Goal: Navigation & Orientation: Find specific page/section

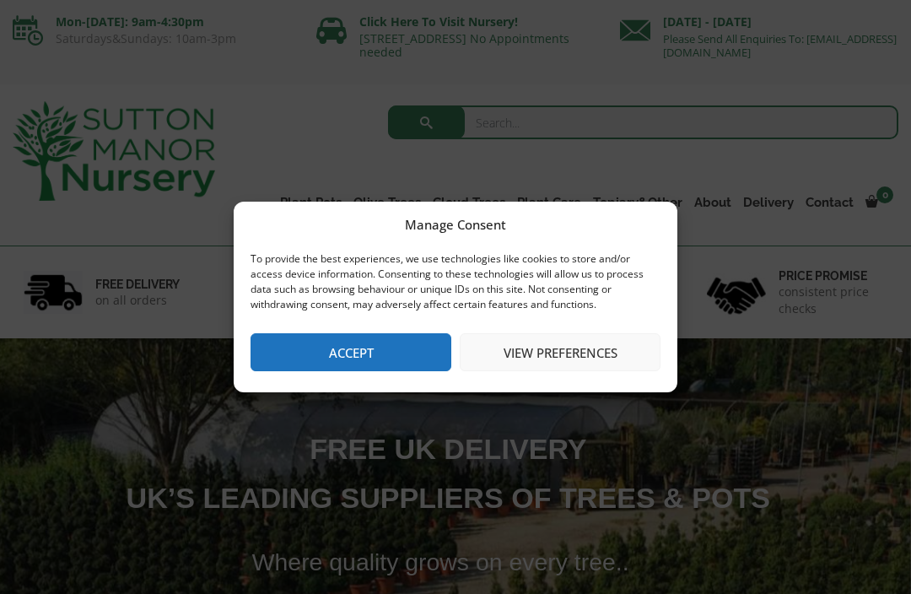
click at [347, 370] on button "Accept" at bounding box center [350, 352] width 201 height 38
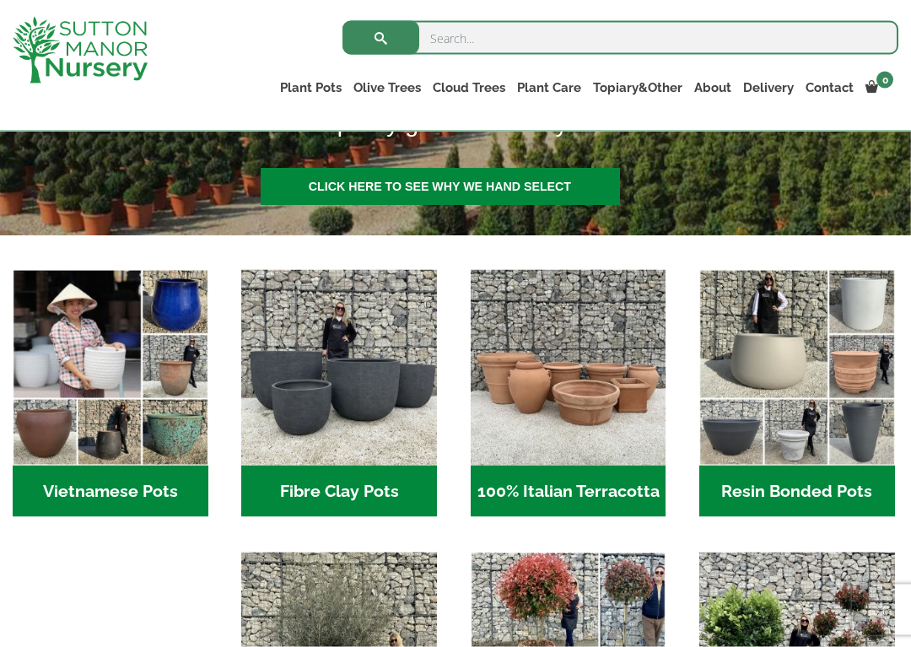
scroll to position [408, 0]
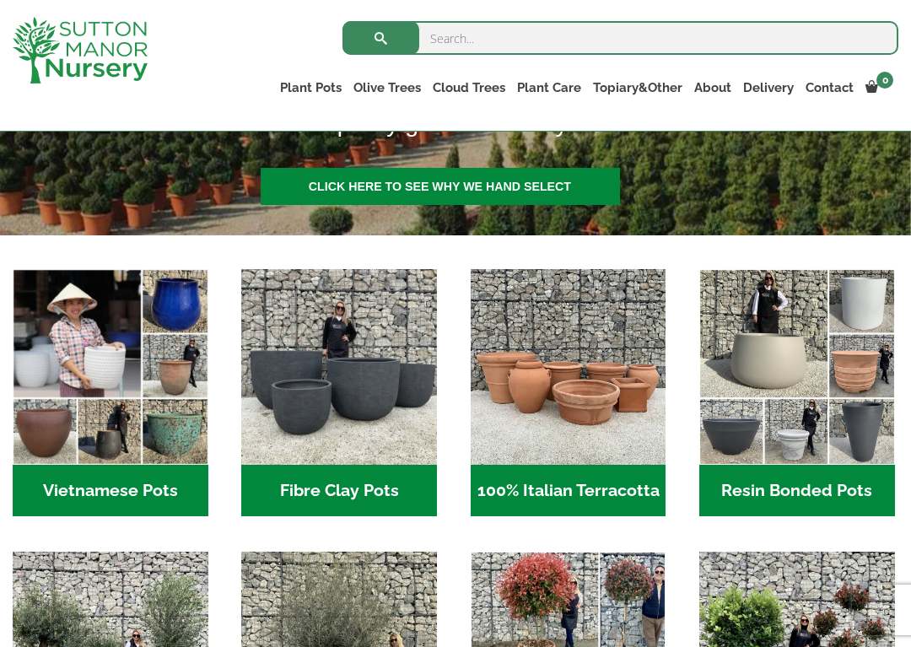
click at [612, 390] on img "Visit product category 100% Italian Terracotta" at bounding box center [568, 367] width 196 height 196
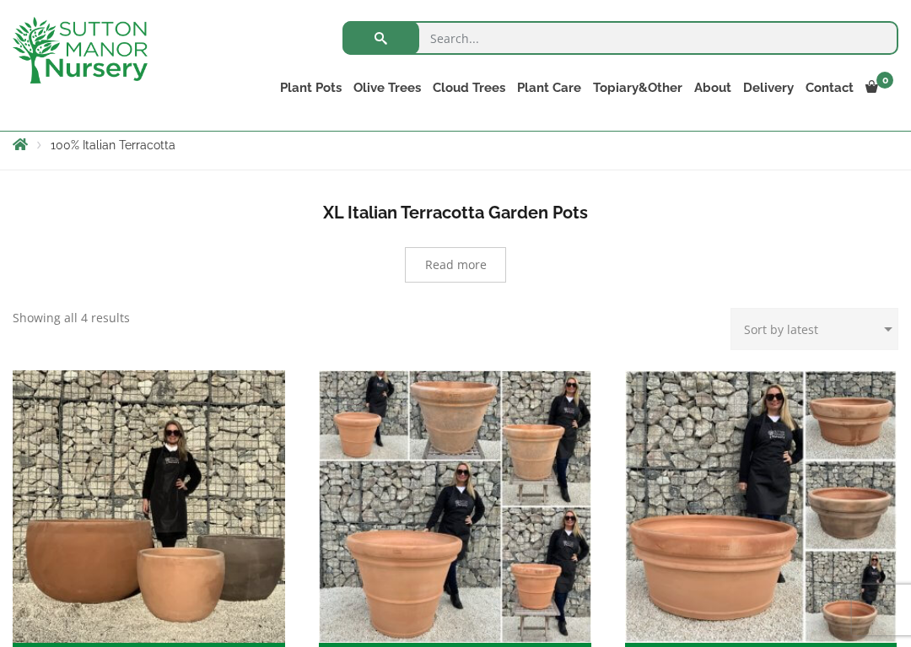
scroll to position [522, 0]
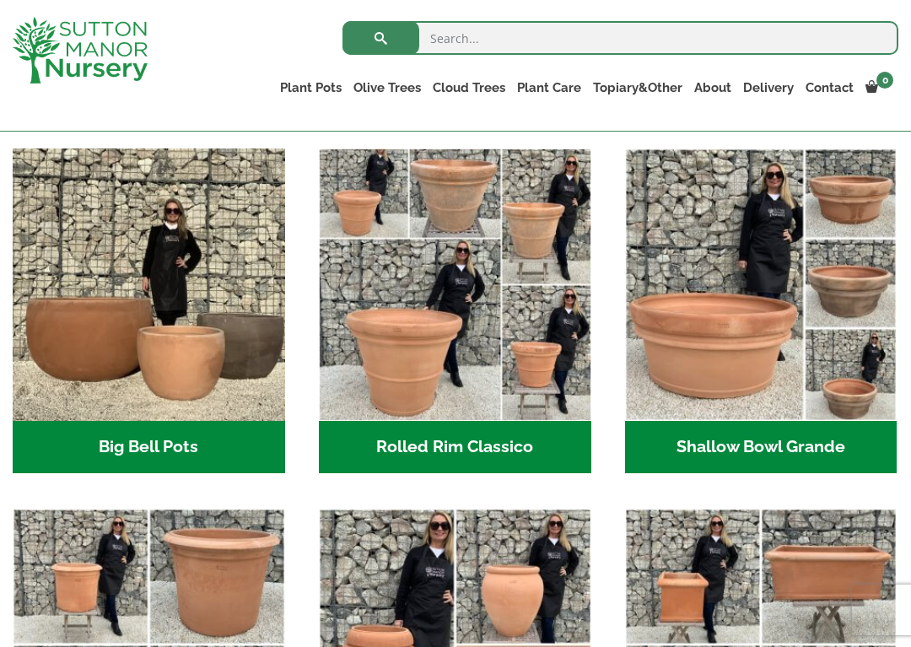
click at [716, 350] on img "Visit product category Shallow Bowl Grande" at bounding box center [761, 284] width 272 height 272
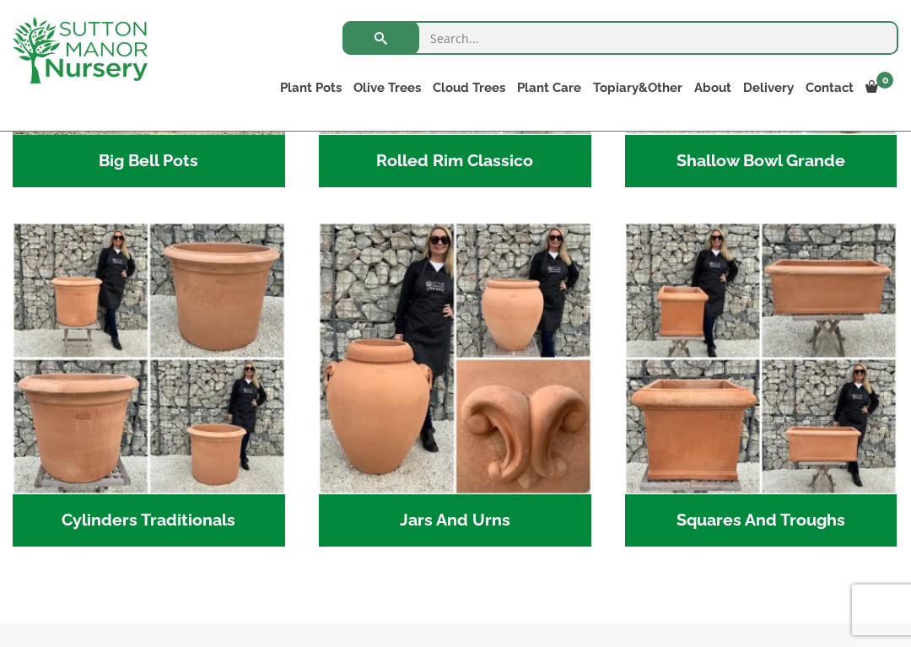
scroll to position [814, 0]
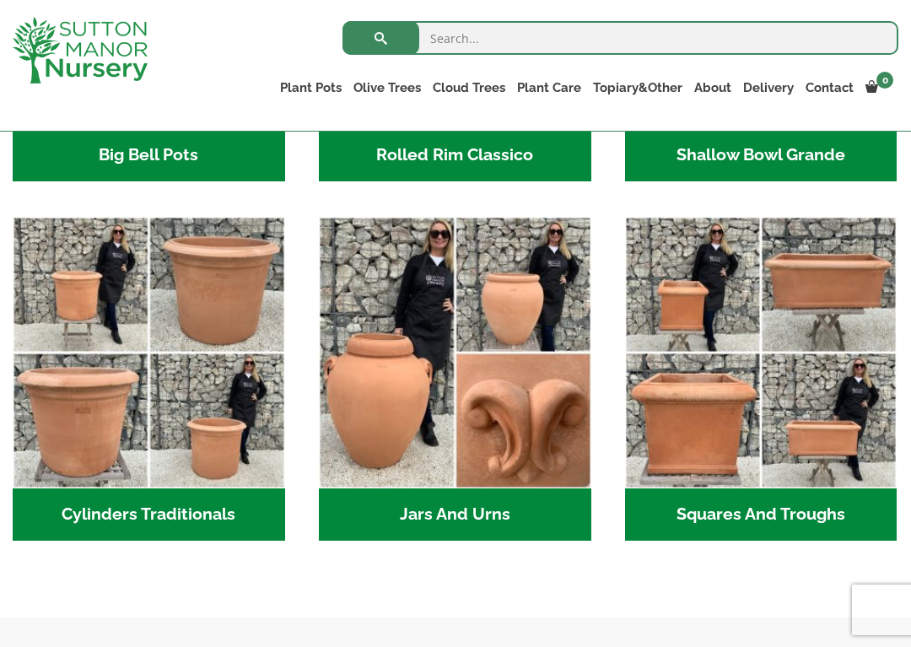
click at [425, 423] on img "Visit product category Jars And Urns" at bounding box center [455, 353] width 272 height 272
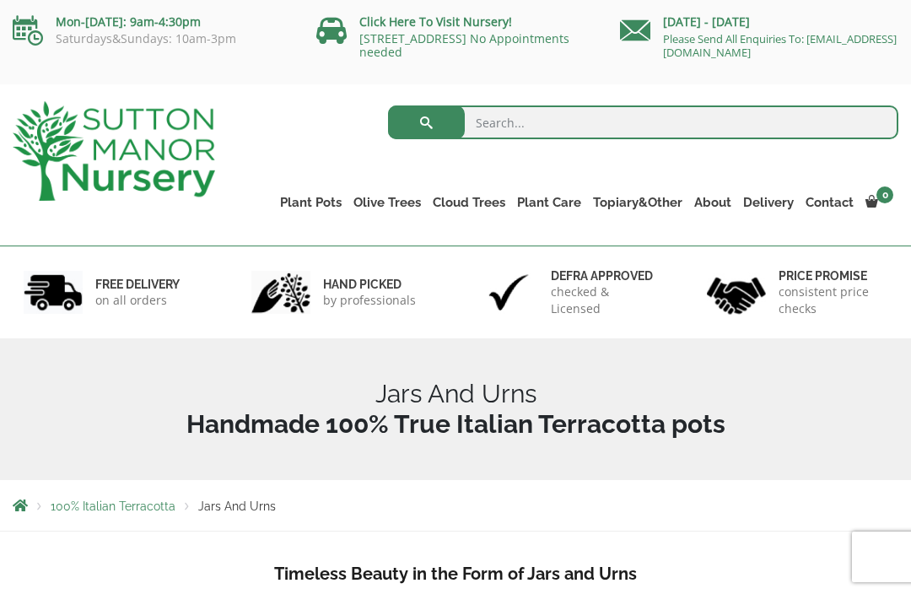
click at [0, 0] on link "Gnarled Multi Stem Olives" at bounding box center [0, 0] width 0 height 0
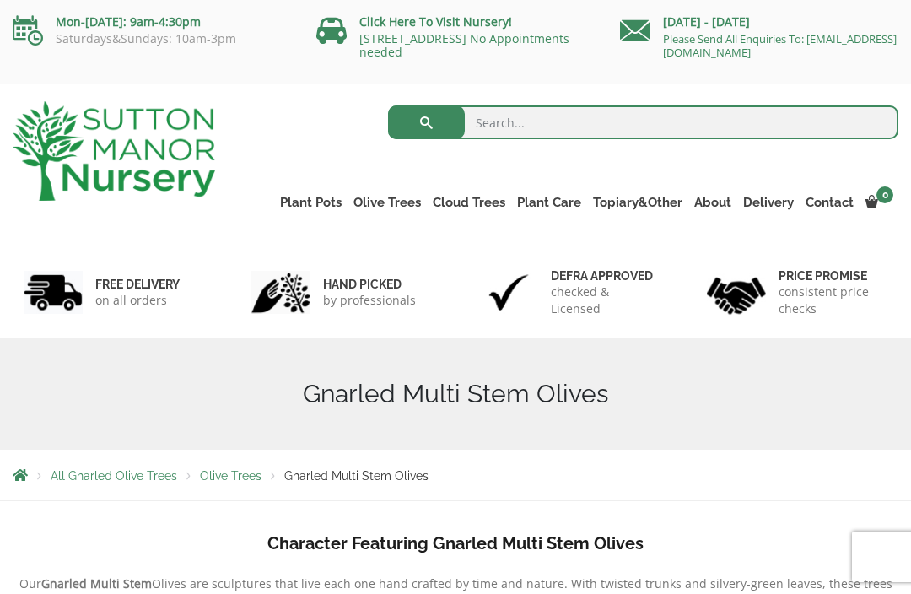
click at [0, 0] on link "Vietnamese Pots" at bounding box center [0, 0] width 0 height 0
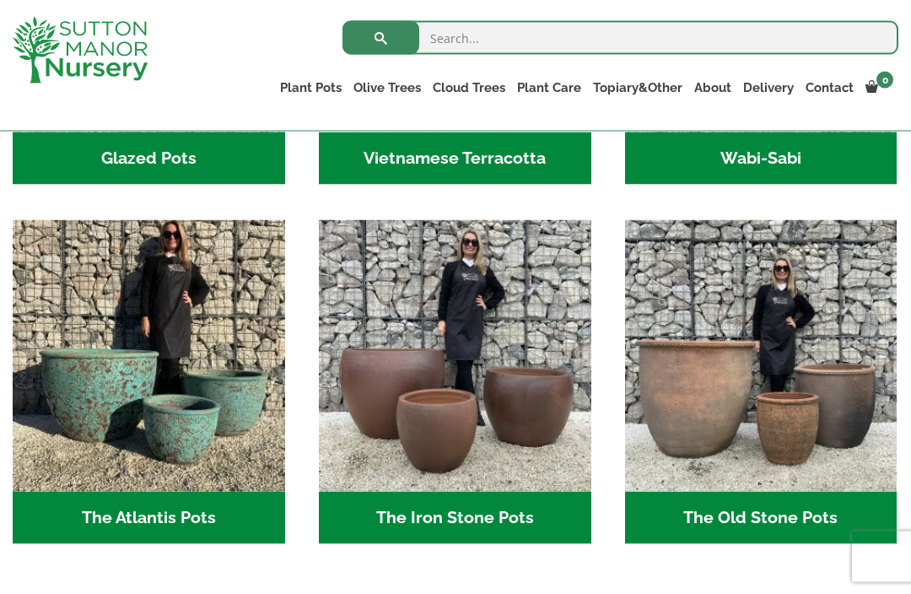
scroll to position [777, 0]
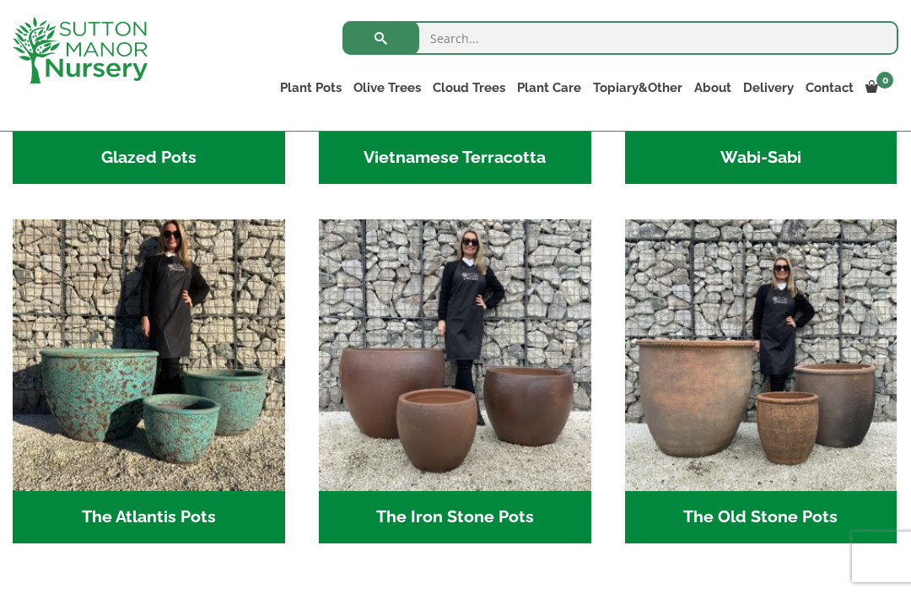
click at [515, 450] on img "Visit product category The Iron Stone Pots" at bounding box center [455, 355] width 272 height 272
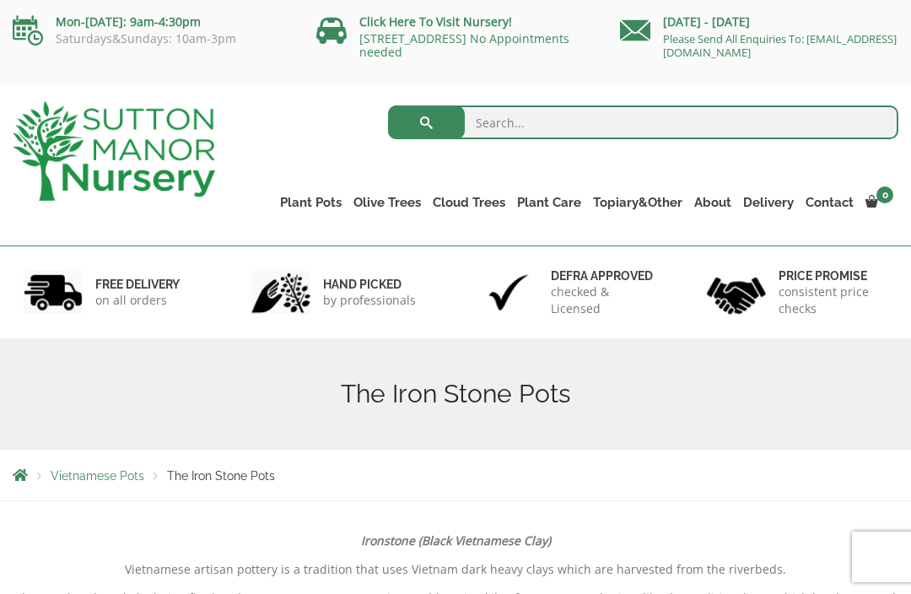
click at [0, 0] on link "The Amalfi Pots" at bounding box center [0, 0] width 0 height 0
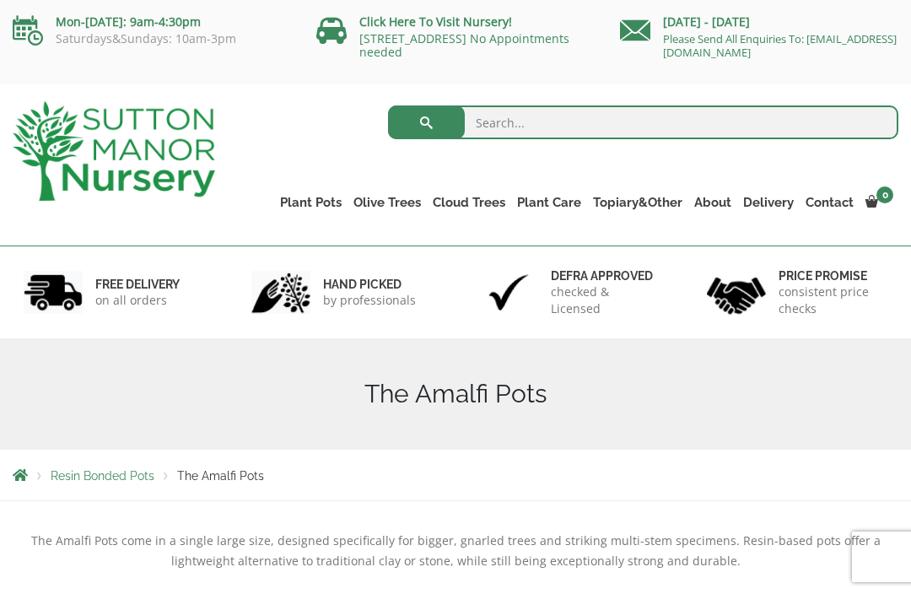
click at [28, 8] on div "Mon-Friday: 9am-4:30pm Saturdays&Sundays: 10am-3pm" at bounding box center [152, 33] width 304 height 67
